Goal: Check status: Check status

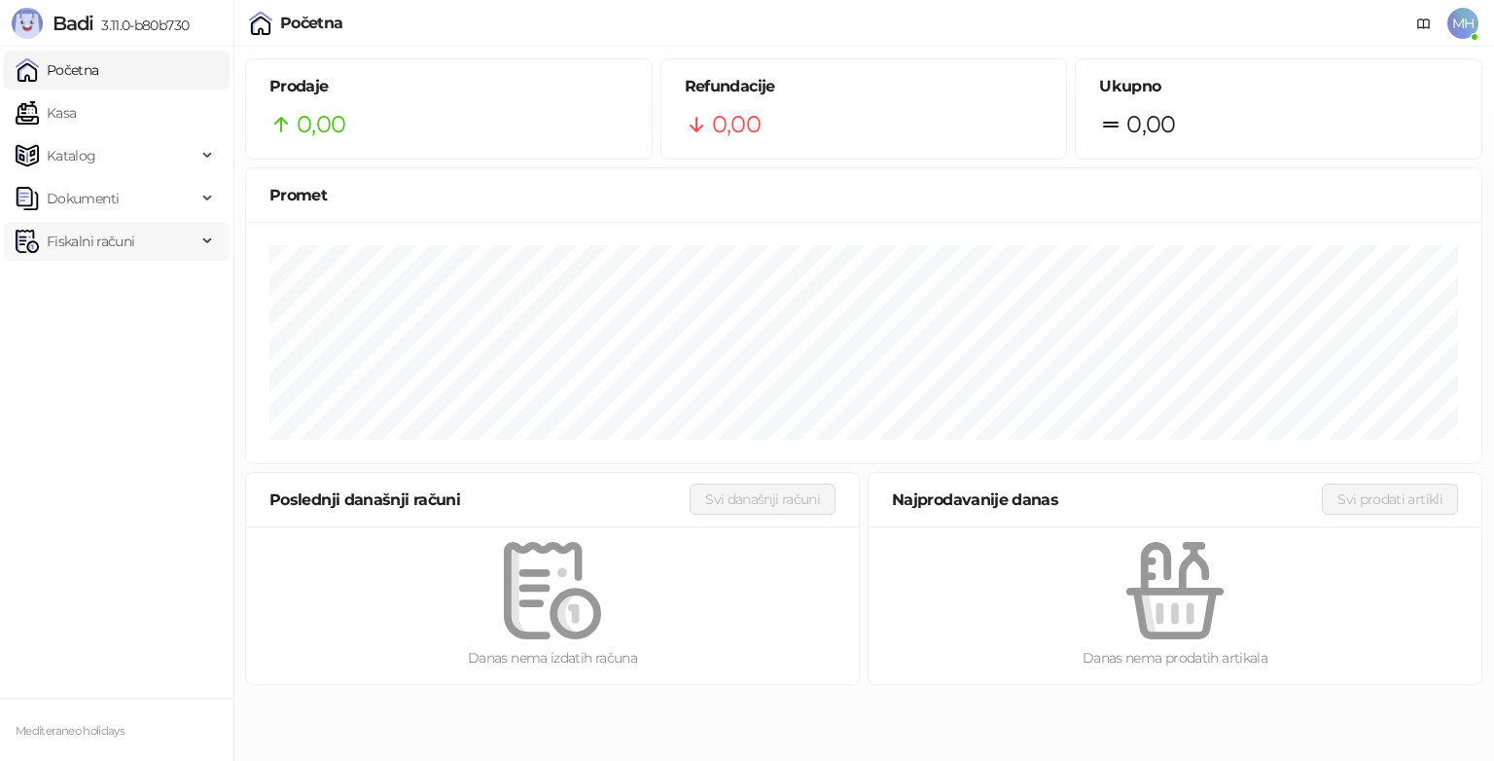
click at [97, 243] on span "Fiskalni računi" at bounding box center [91, 241] width 88 height 39
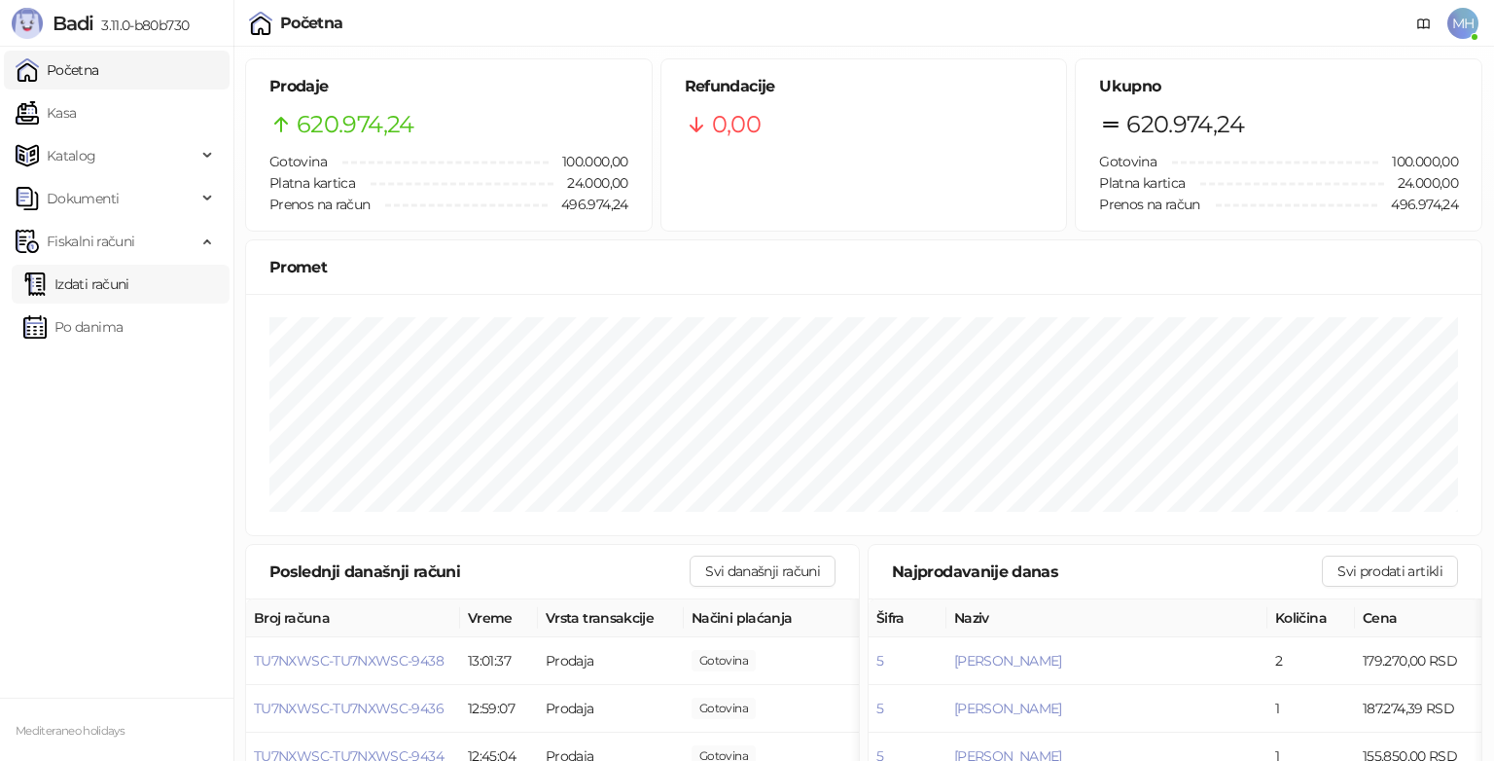
click at [105, 272] on link "Izdati računi" at bounding box center [76, 284] width 106 height 39
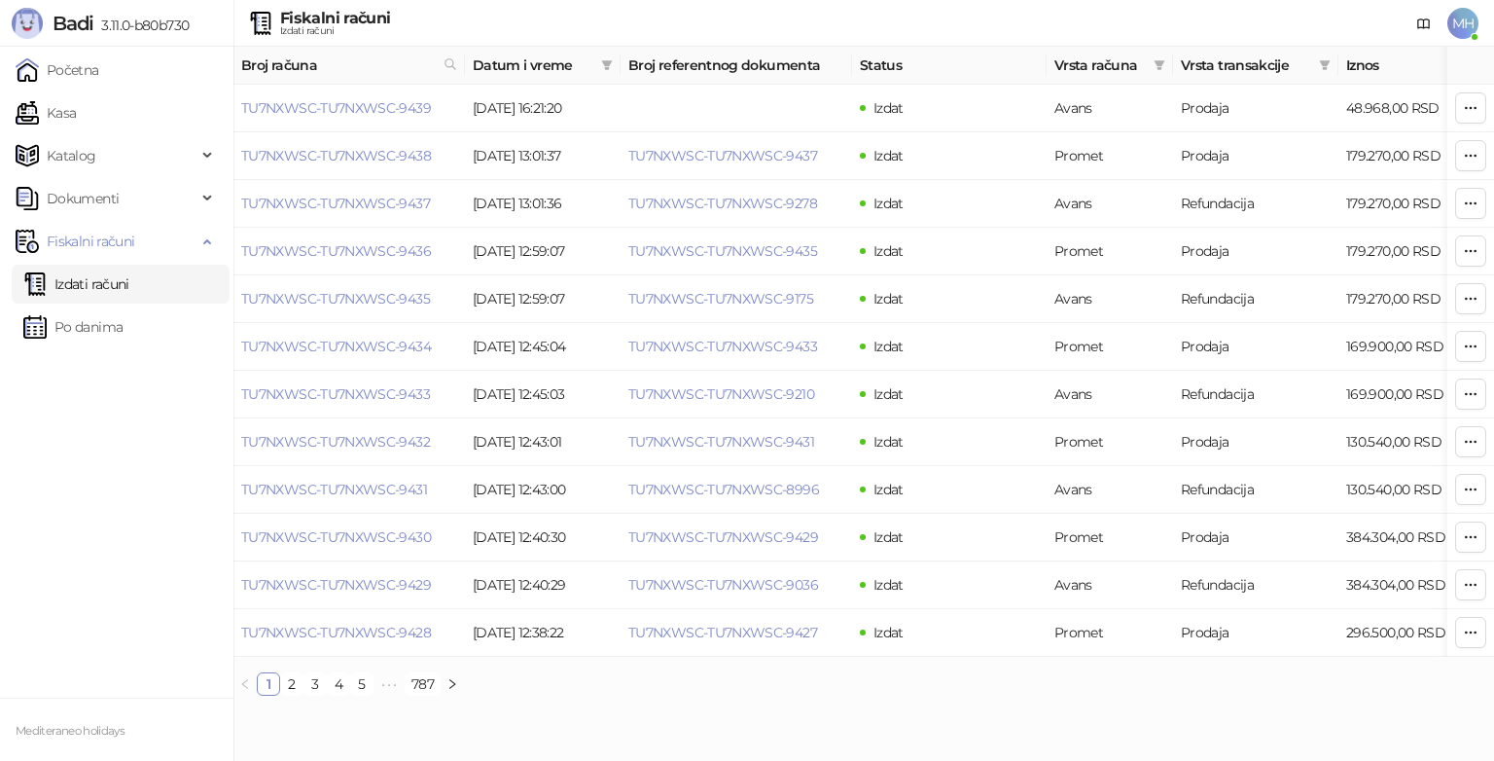
click at [577, 62] on span "Datum i vreme" at bounding box center [533, 64] width 121 height 21
click at [602, 66] on icon "filter" at bounding box center [607, 65] width 12 height 12
click at [393, 116] on input at bounding box center [426, 106] width 82 height 21
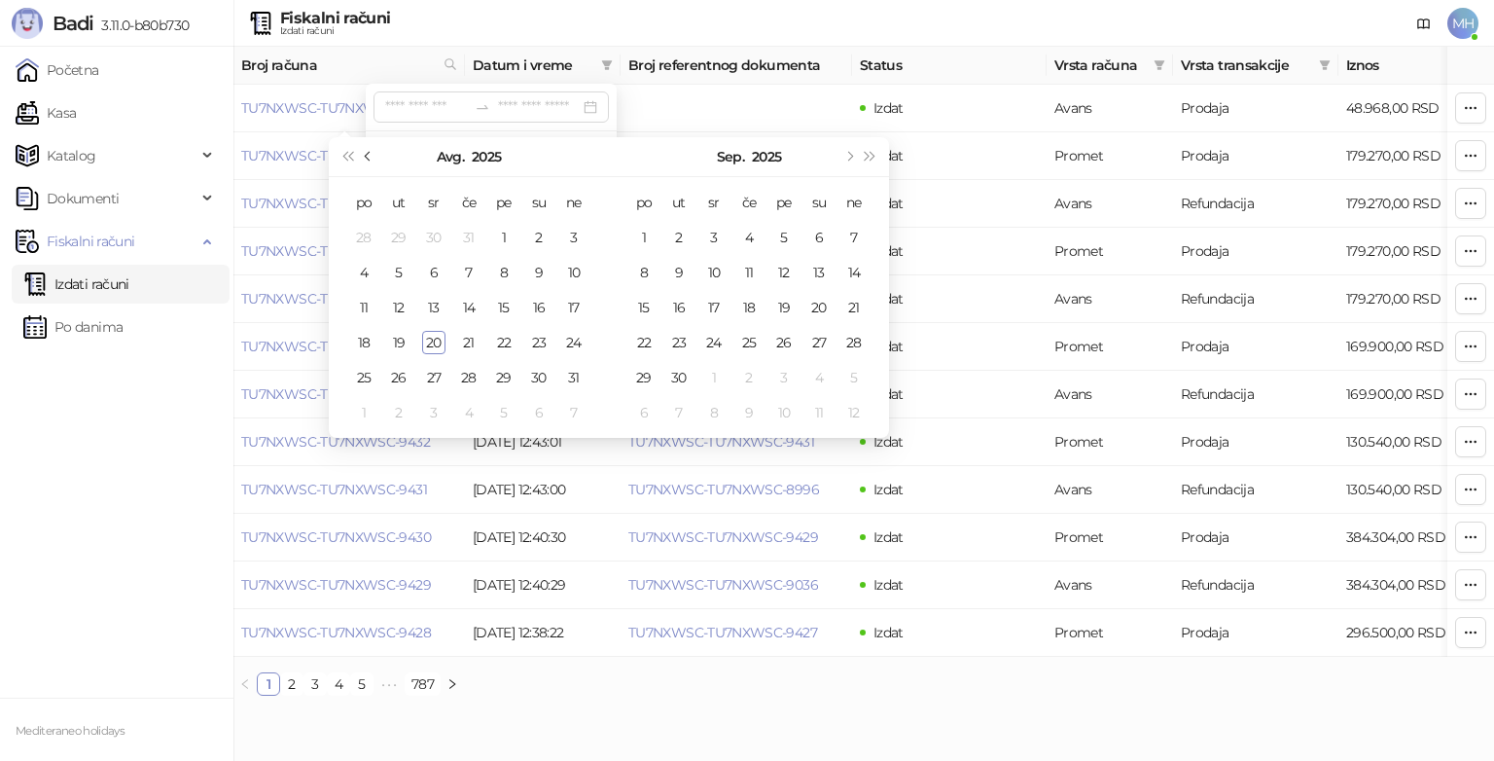
click at [374, 157] on button "Prethodni mesec (PageUp)" at bounding box center [368, 156] width 21 height 39
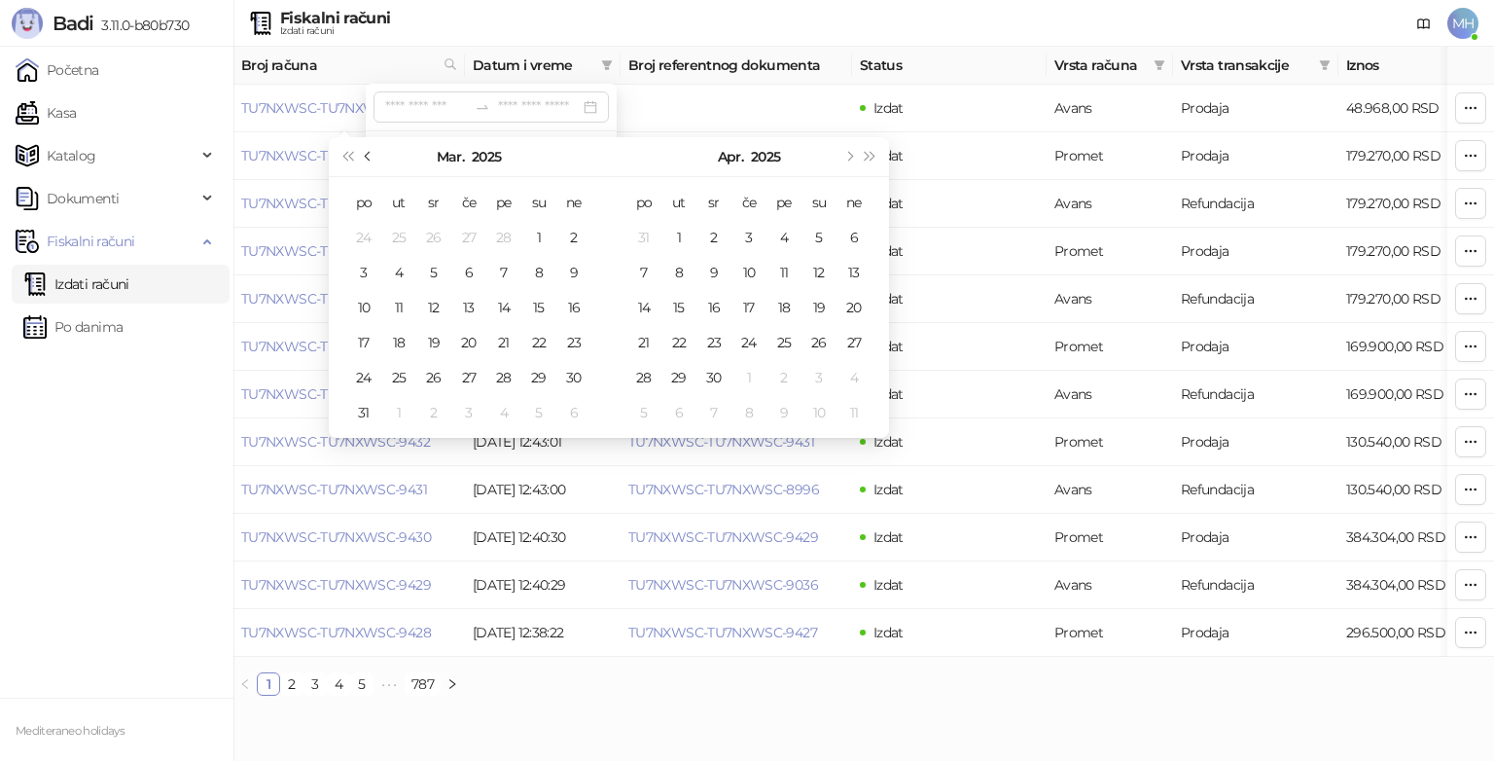
click at [374, 157] on button "Prethodni mesec (PageUp)" at bounding box center [368, 156] width 21 height 39
type input "**********"
click at [442, 271] on div "5" at bounding box center [433, 272] width 23 height 23
type input "**********"
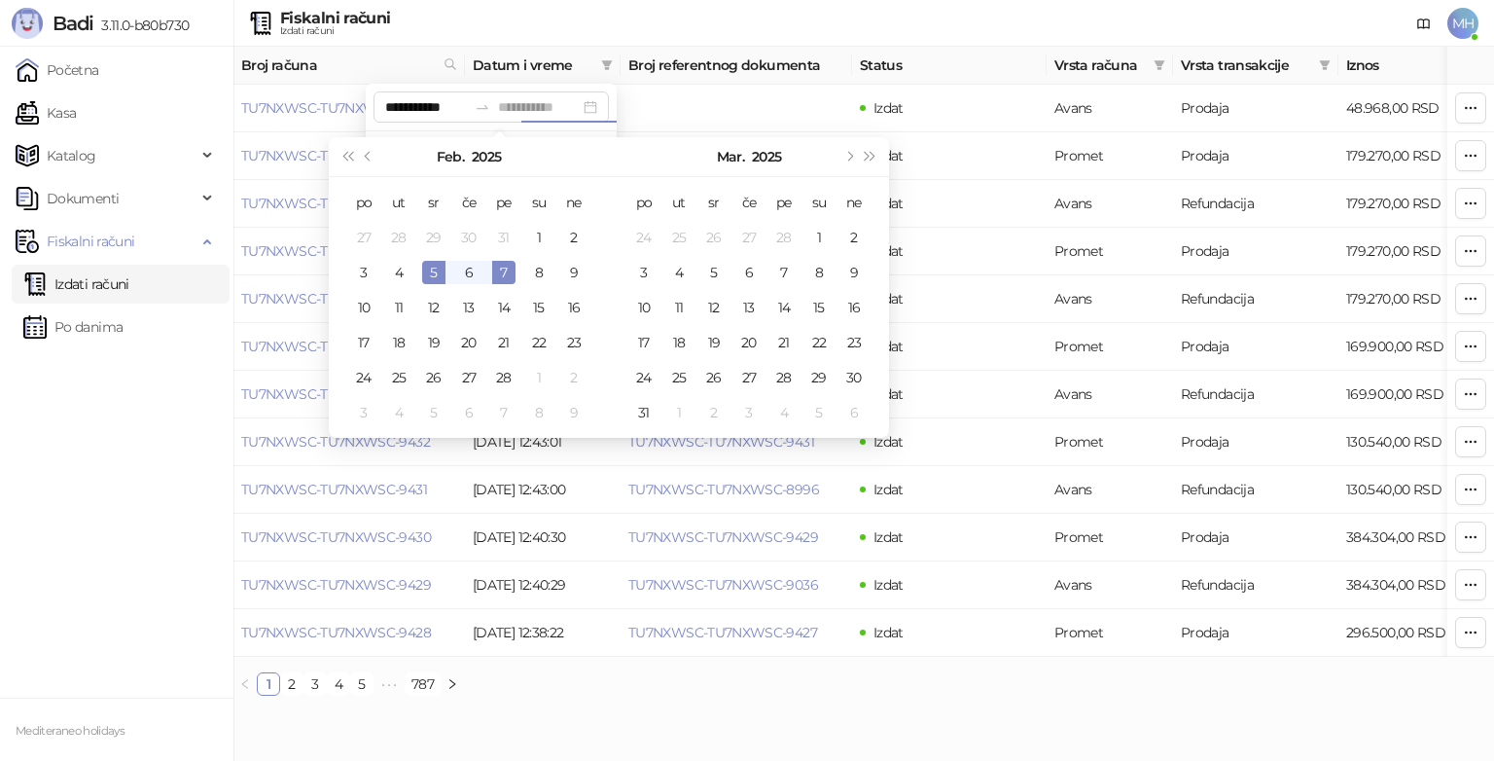
click at [503, 270] on div "7" at bounding box center [503, 272] width 23 height 23
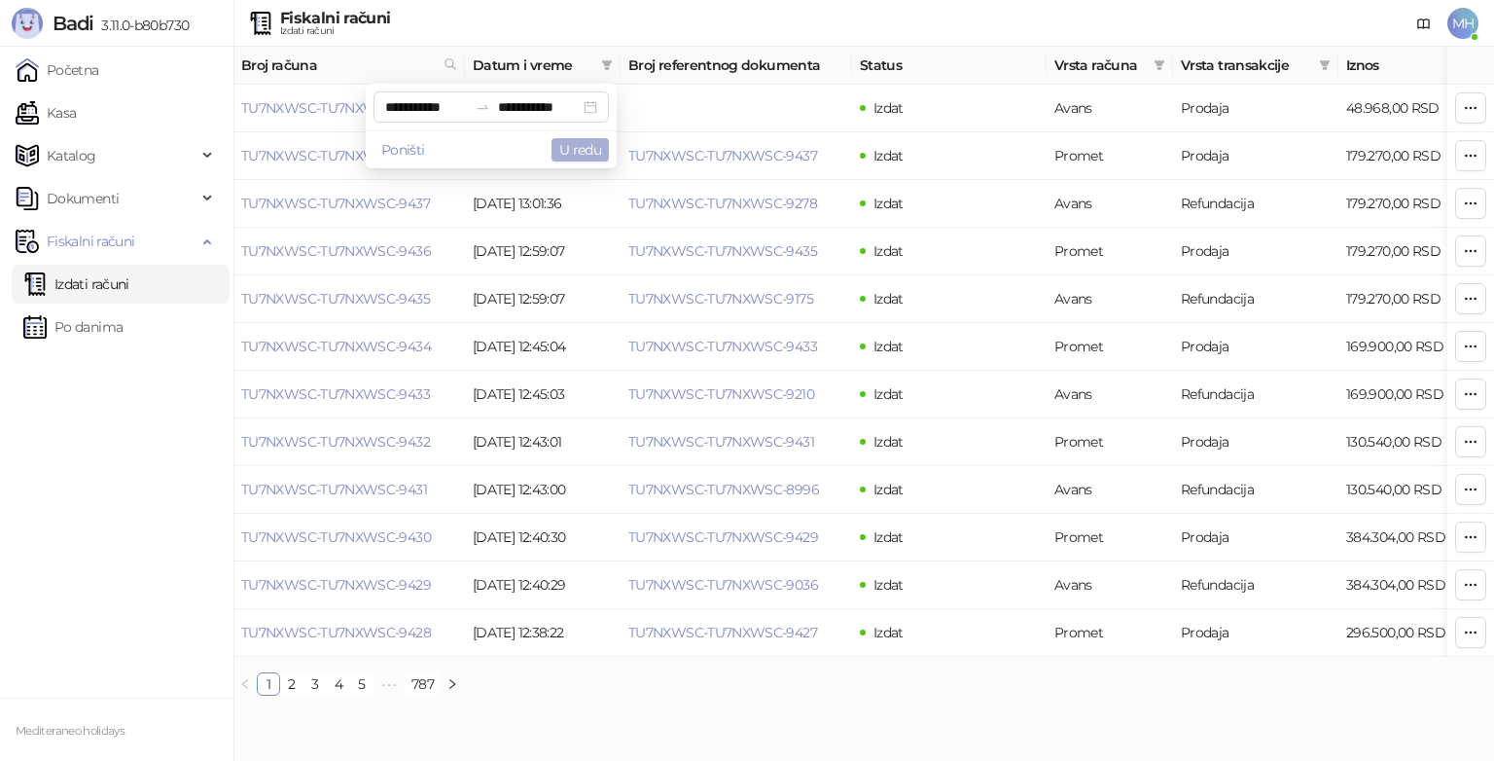
click at [579, 157] on button "U redu" at bounding box center [579, 149] width 57 height 23
